Goal: Check status

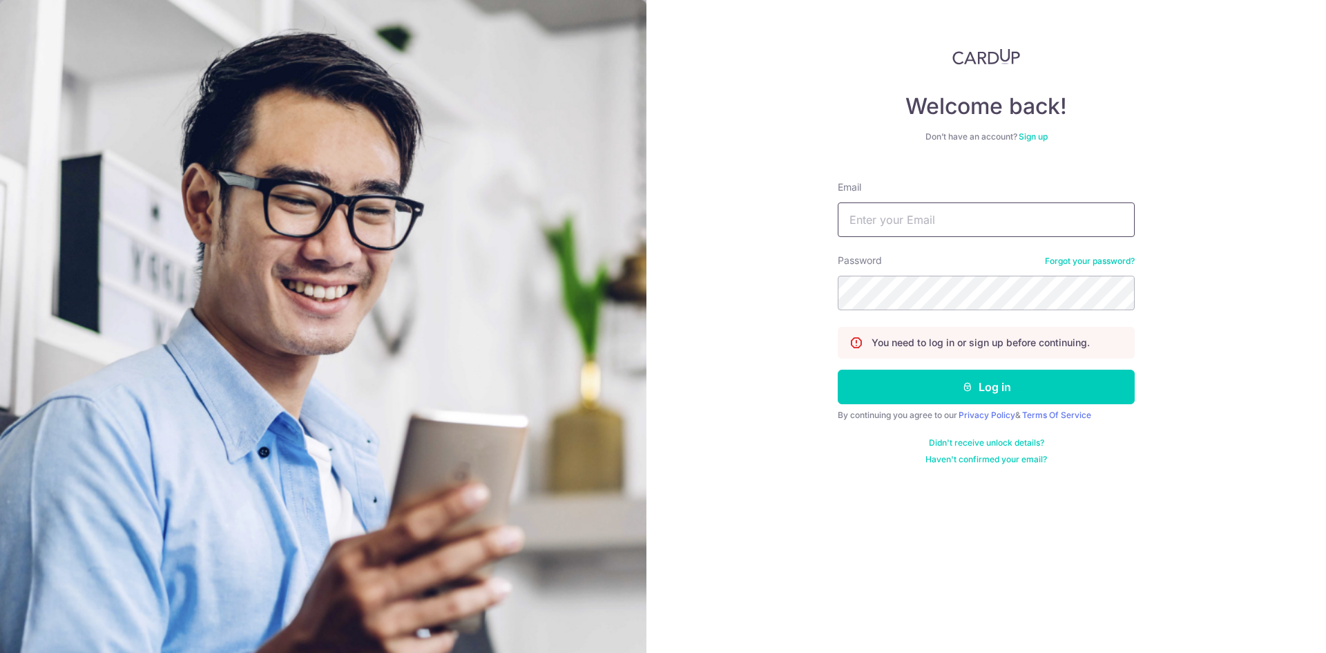
click at [943, 229] on input "Email" at bounding box center [986, 219] width 297 height 35
type input "[EMAIL_ADDRESS][DOMAIN_NAME]"
click at [838, 370] on button "Log in" at bounding box center [986, 387] width 297 height 35
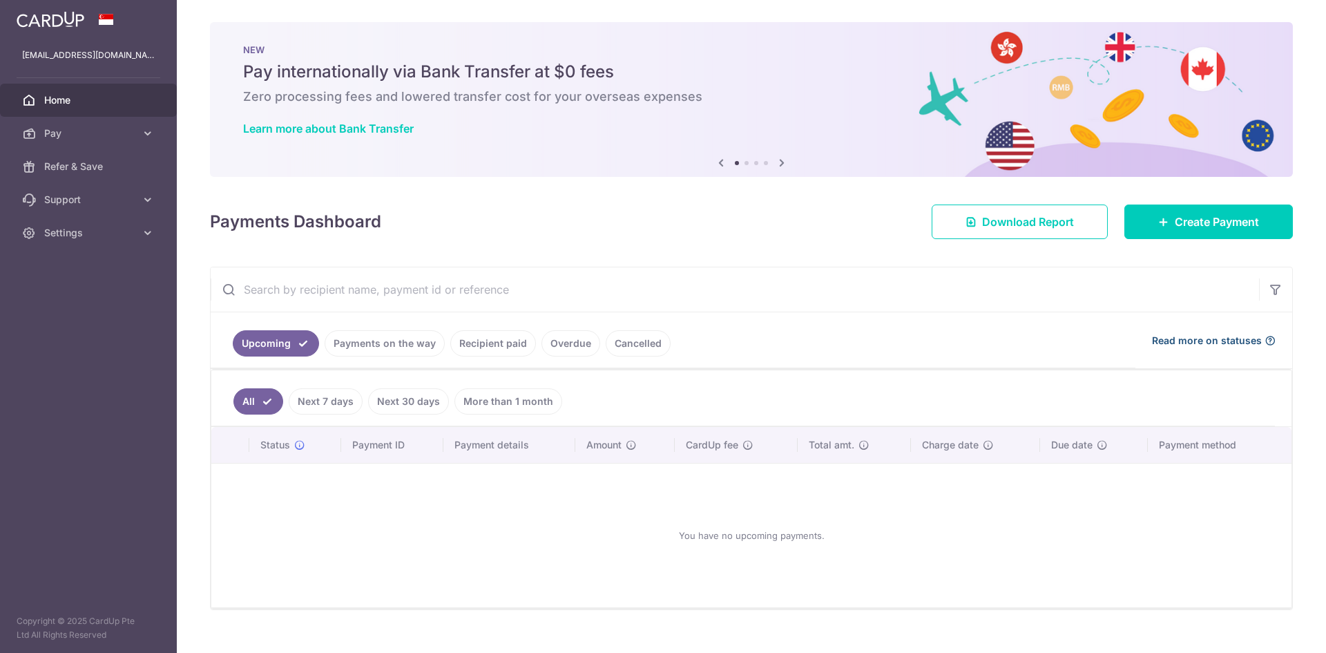
click at [1227, 340] on span "Read more on statuses" at bounding box center [1207, 341] width 110 height 14
click at [354, 354] on link "Payments on the way" at bounding box center [385, 343] width 120 height 26
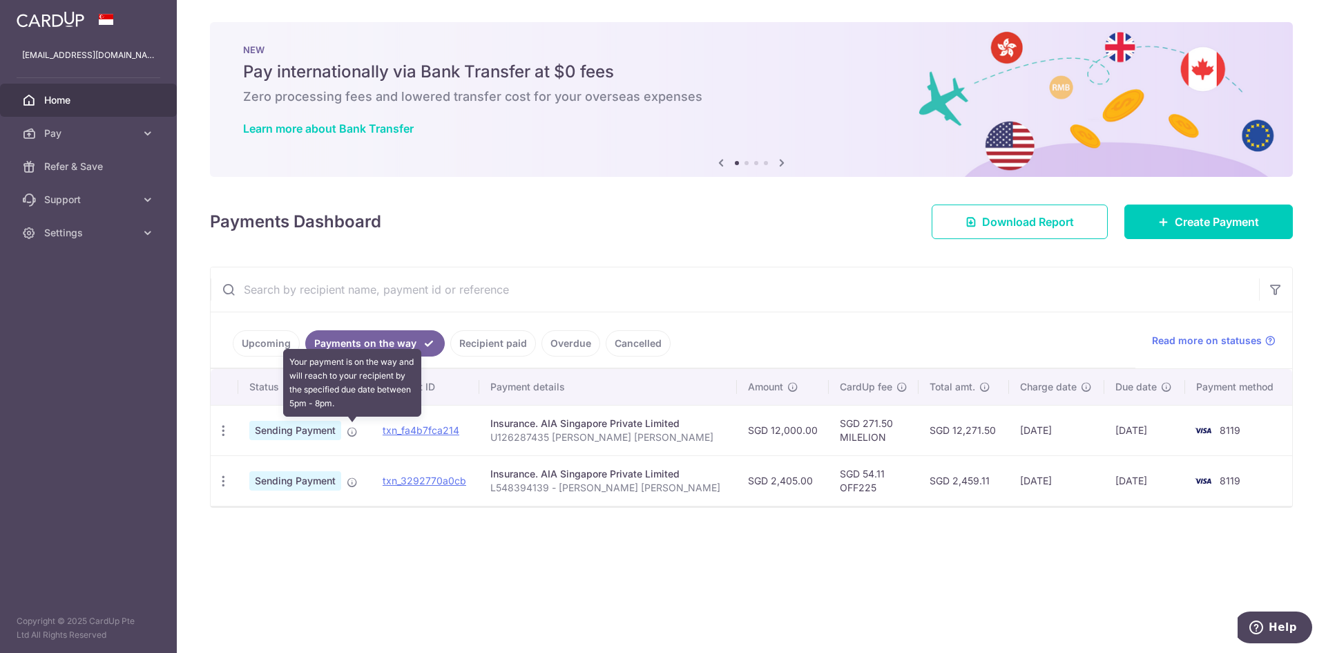
click at [349, 432] on icon at bounding box center [352, 431] width 11 height 11
